Goal: Check status

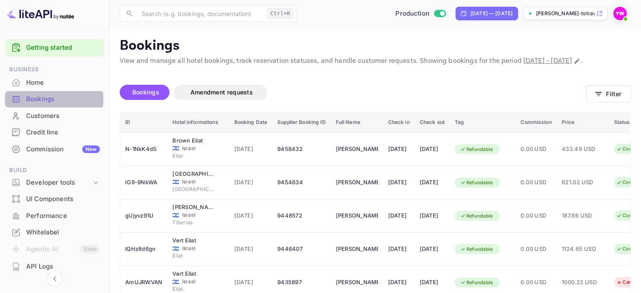
click at [40, 99] on div "Bookings" at bounding box center [63, 99] width 74 height 10
click at [34, 82] on div "Home" at bounding box center [63, 83] width 74 height 10
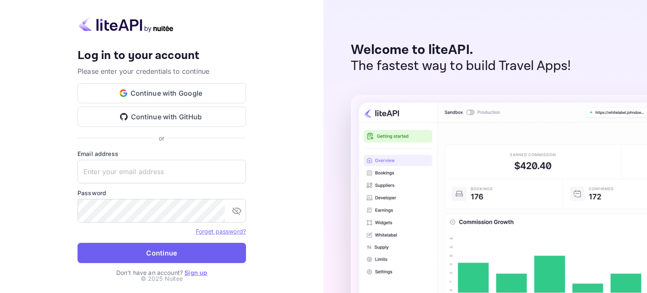
type input "[EMAIL_ADDRESS][DOMAIN_NAME]"
click at [139, 251] on button "Continue" at bounding box center [162, 253] width 169 height 20
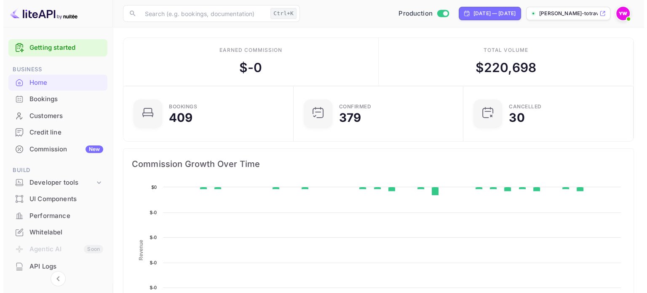
scroll to position [131, 158]
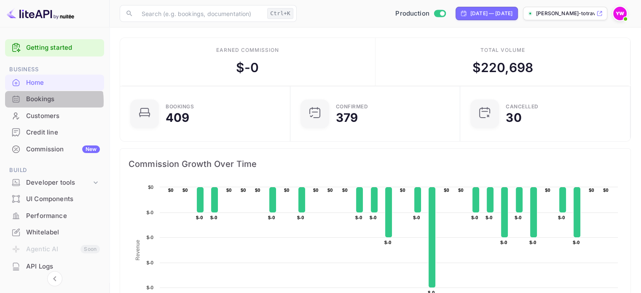
click at [37, 101] on div "Bookings" at bounding box center [63, 99] width 74 height 10
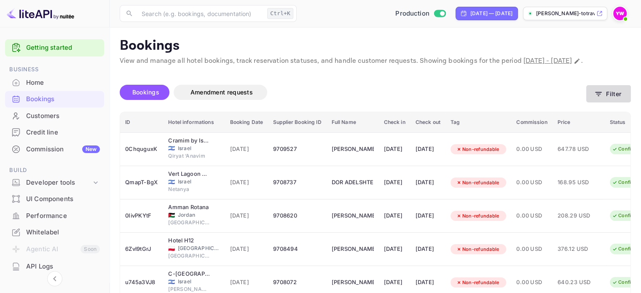
click at [602, 98] on icon "button" at bounding box center [598, 94] width 8 height 8
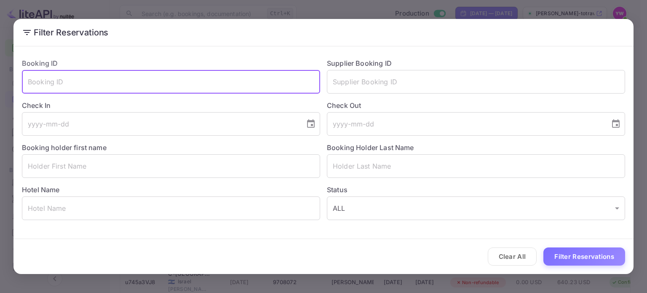
click at [125, 87] on input "text" at bounding box center [171, 82] width 298 height 24
paste input "D9ts9FSoG"
type input "D9ts9FSoG"
click at [571, 254] on button "Filter Reservations" at bounding box center [584, 256] width 82 height 18
